Goal: Find specific page/section: Find specific page/section

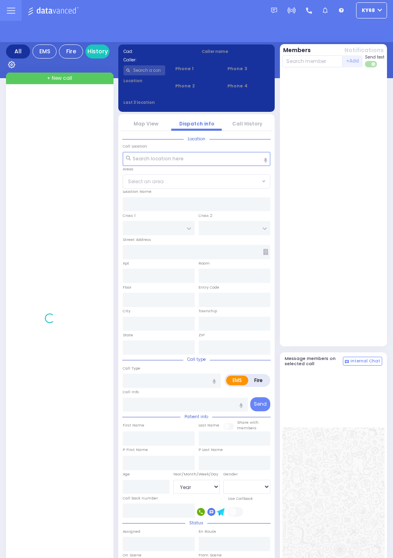
select select "Year"
select select "[DEMOGRAPHIC_DATA]"
select select "Year"
select select "[DEMOGRAPHIC_DATA]"
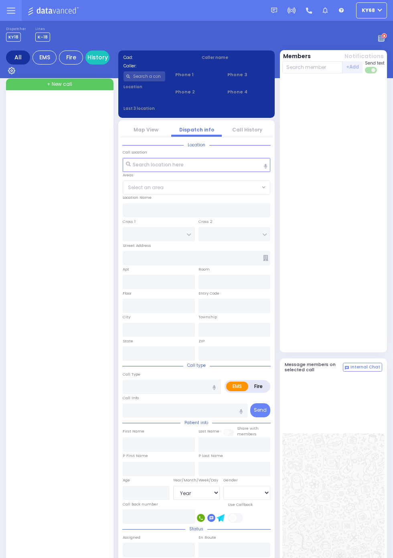
select select "Year"
select select "[DEMOGRAPHIC_DATA]"
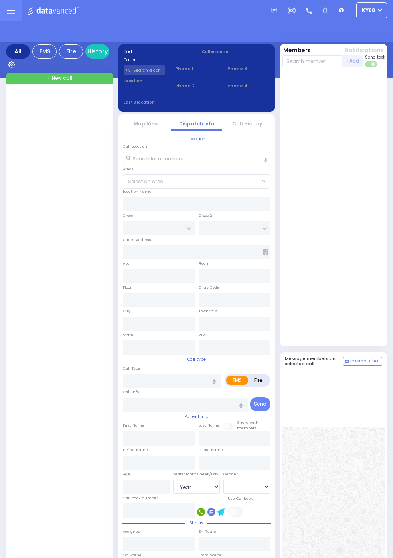
select select "Year"
select select "[DEMOGRAPHIC_DATA]"
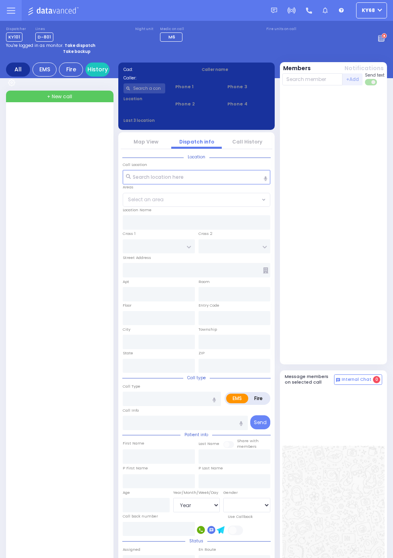
click at [387, 39] on circle at bounding box center [384, 36] width 6 height 6
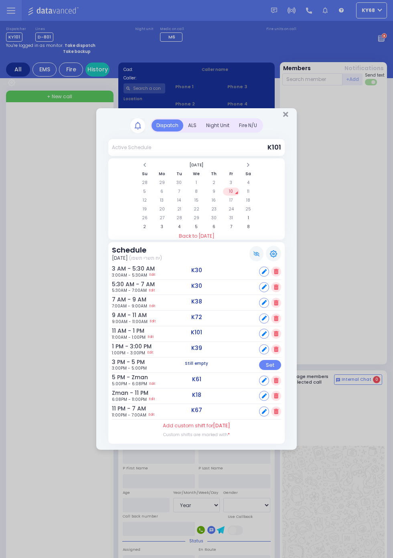
click at [353, 215] on div "Dispatch Active Schedule K101" at bounding box center [196, 279] width 393 height 558
click at [287, 112] on icon "Close" at bounding box center [285, 114] width 5 height 7
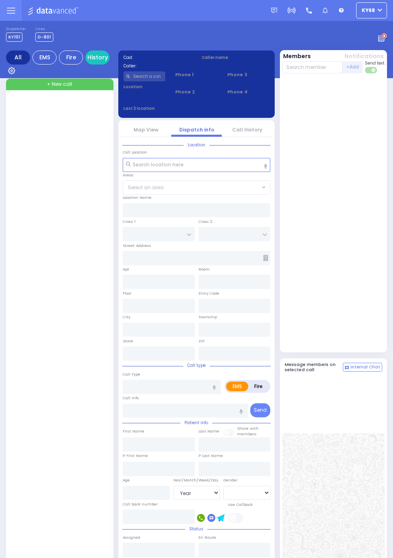
select select "Year"
select select "[DEMOGRAPHIC_DATA]"
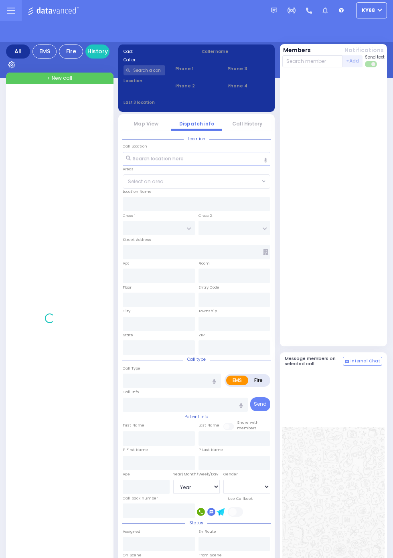
select select "Year"
select select "[DEMOGRAPHIC_DATA]"
select select "Year"
select select "[DEMOGRAPHIC_DATA]"
select select "Year"
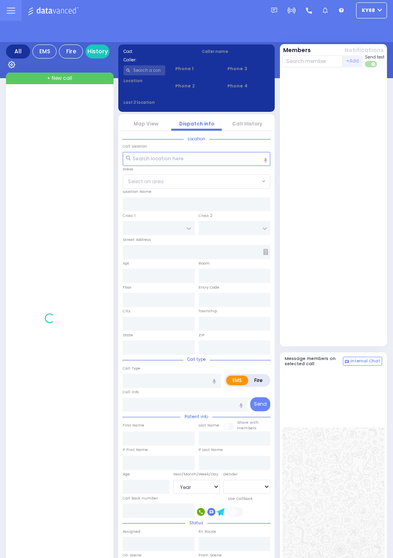
select select "[DEMOGRAPHIC_DATA]"
